Goal: Check status

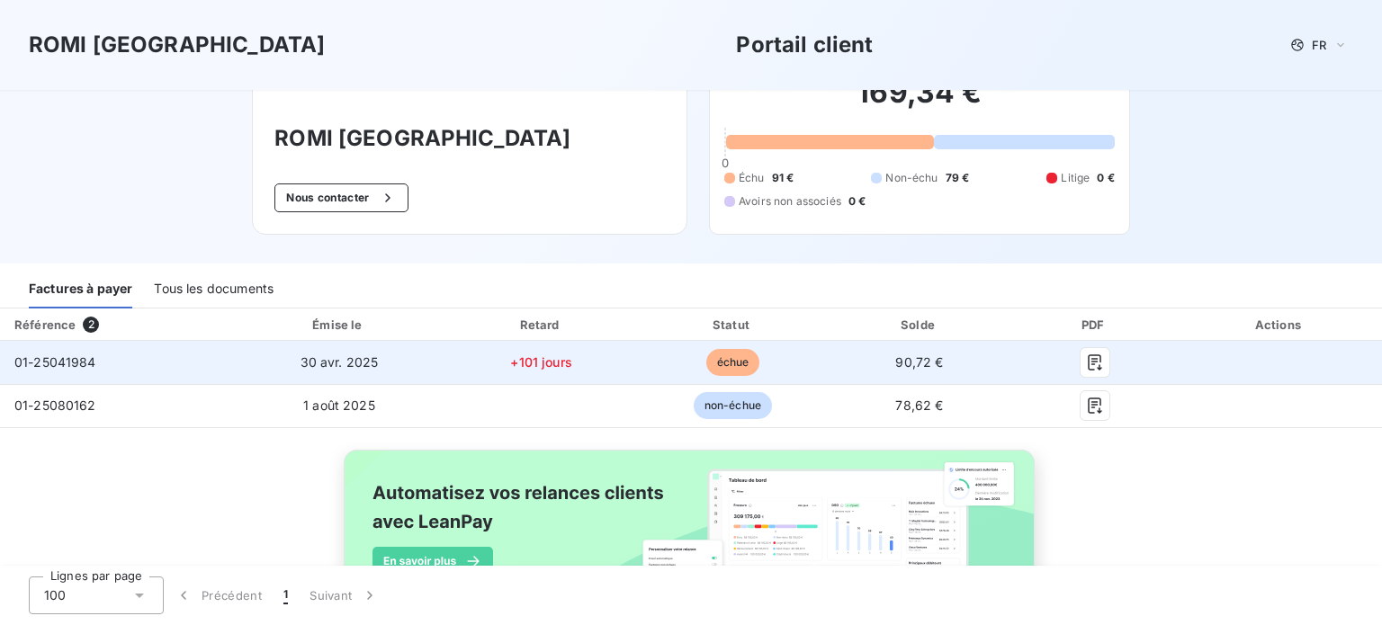
scroll to position [90, 0]
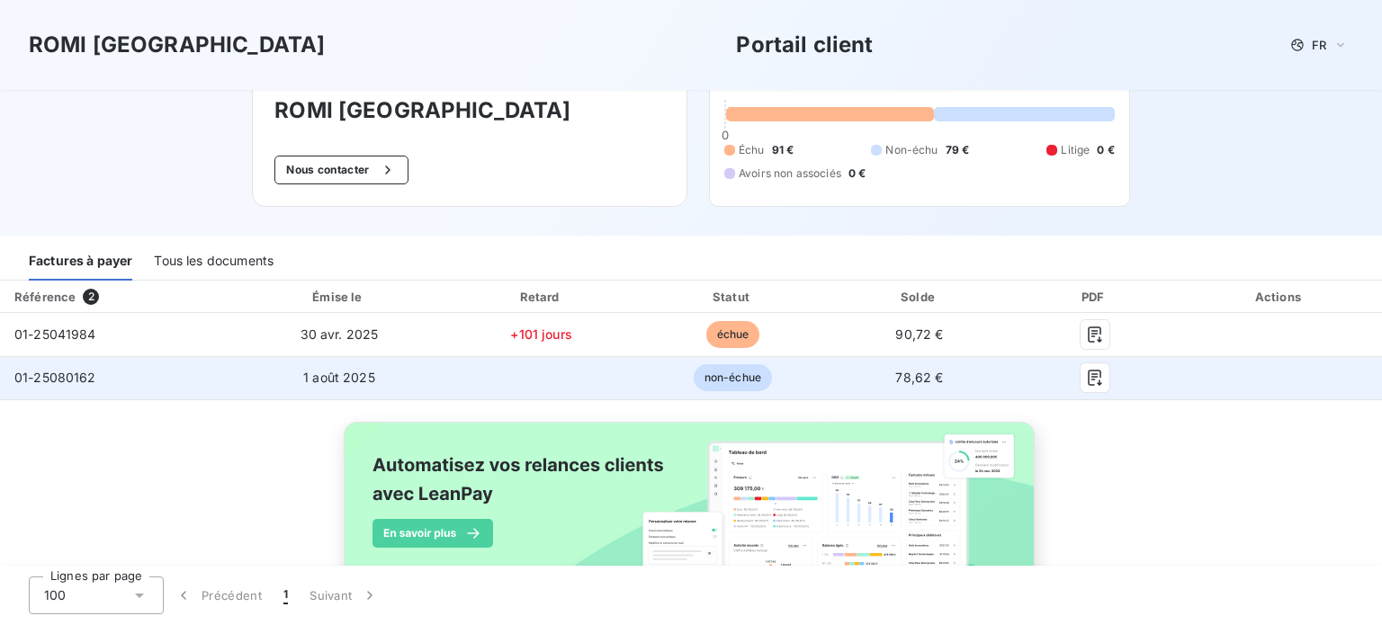
click at [727, 377] on span "non-échue" at bounding box center [733, 377] width 78 height 27
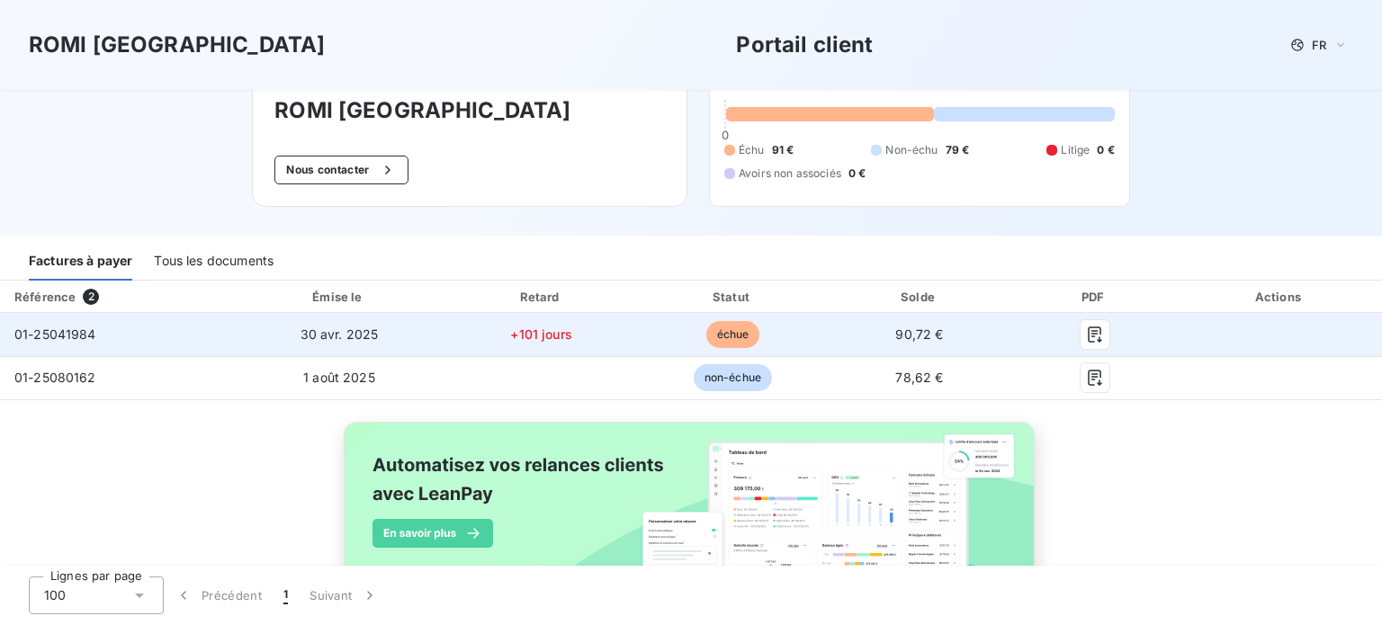
click at [723, 335] on span "échue" at bounding box center [733, 334] width 54 height 27
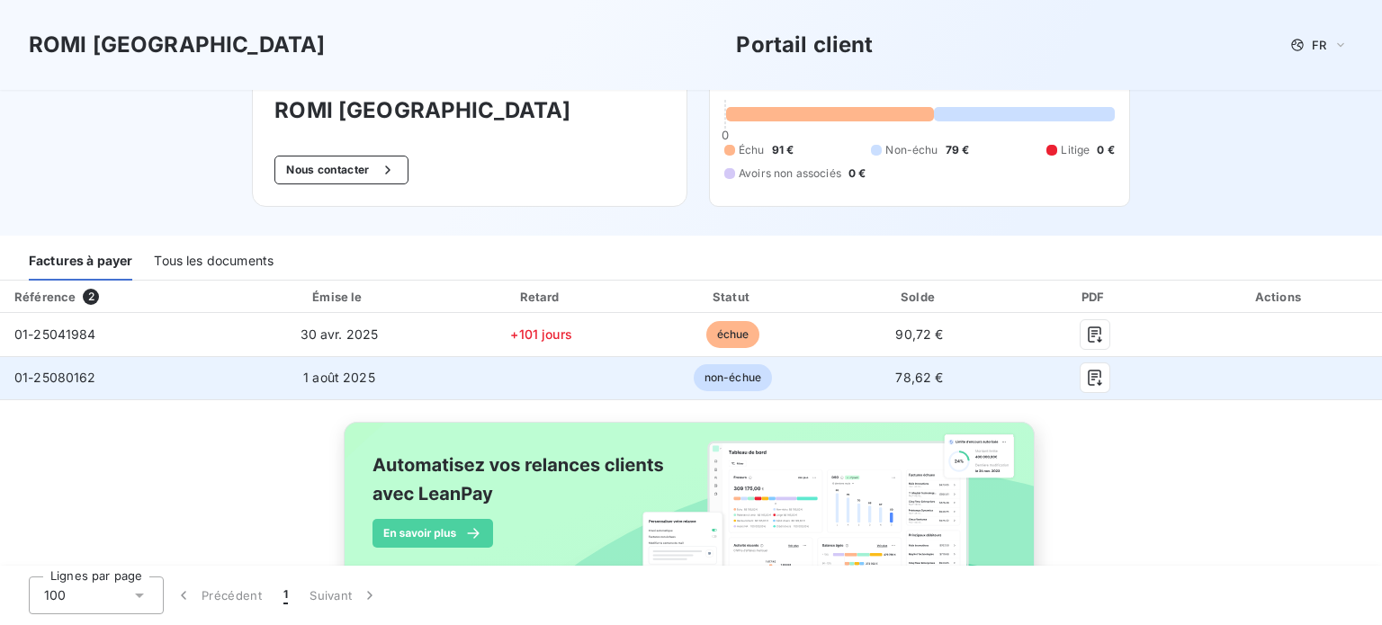
click at [720, 376] on span "non-échue" at bounding box center [733, 377] width 78 height 27
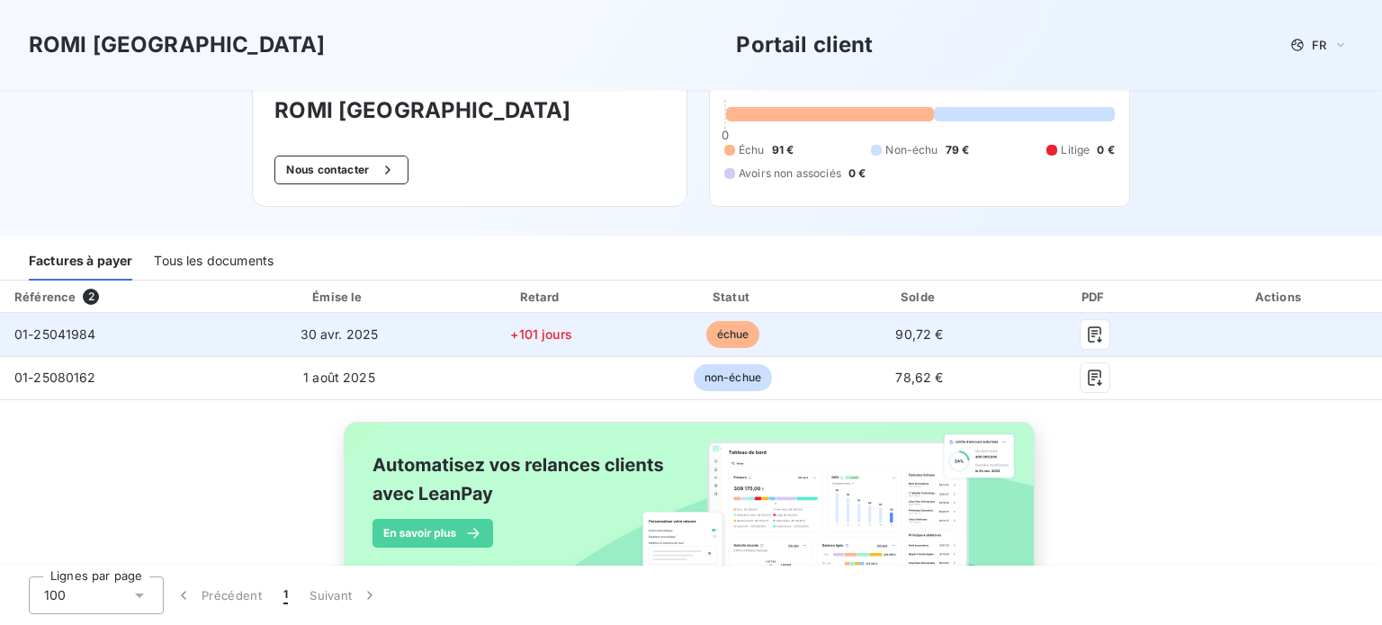
click at [723, 330] on span "échue" at bounding box center [733, 334] width 54 height 27
click at [903, 337] on span "90,72 €" at bounding box center [919, 334] width 48 height 15
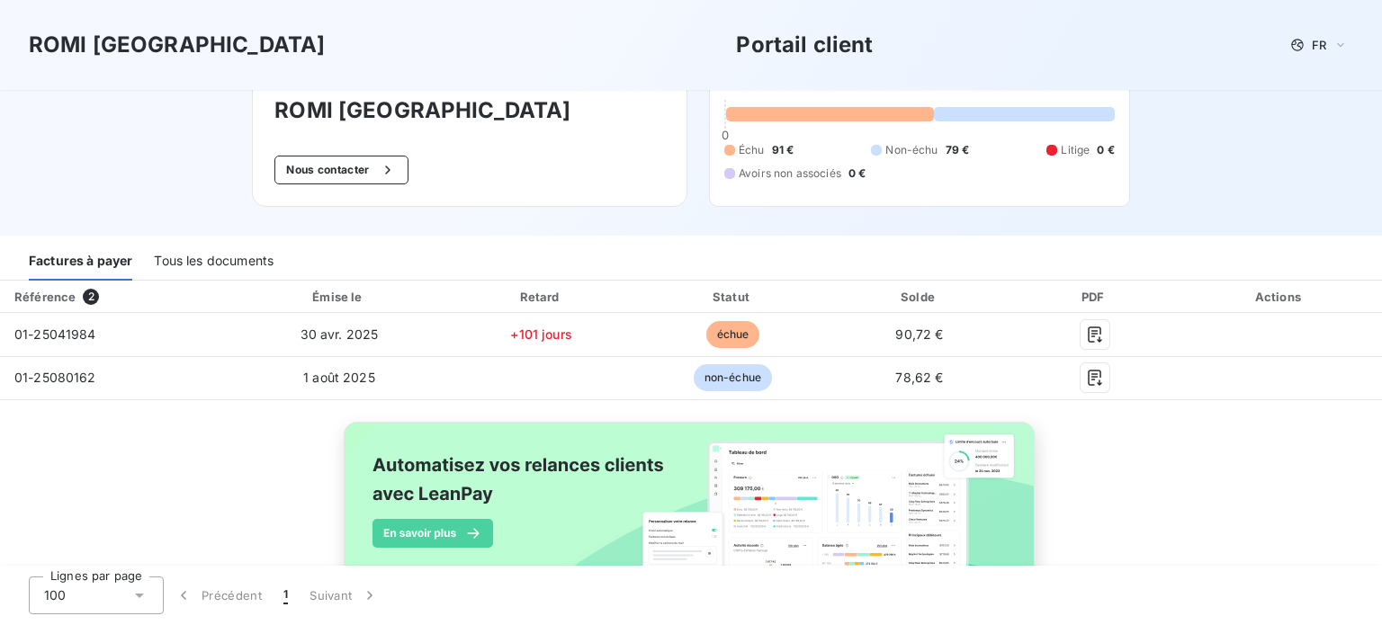
click at [1189, 453] on div "Référence 2 Émise le Retard Statut Solde PDF Actions 01-25041984 [DATE] +101 jo…" at bounding box center [691, 462] width 1382 height 363
